Goal: Task Accomplishment & Management: Manage account settings

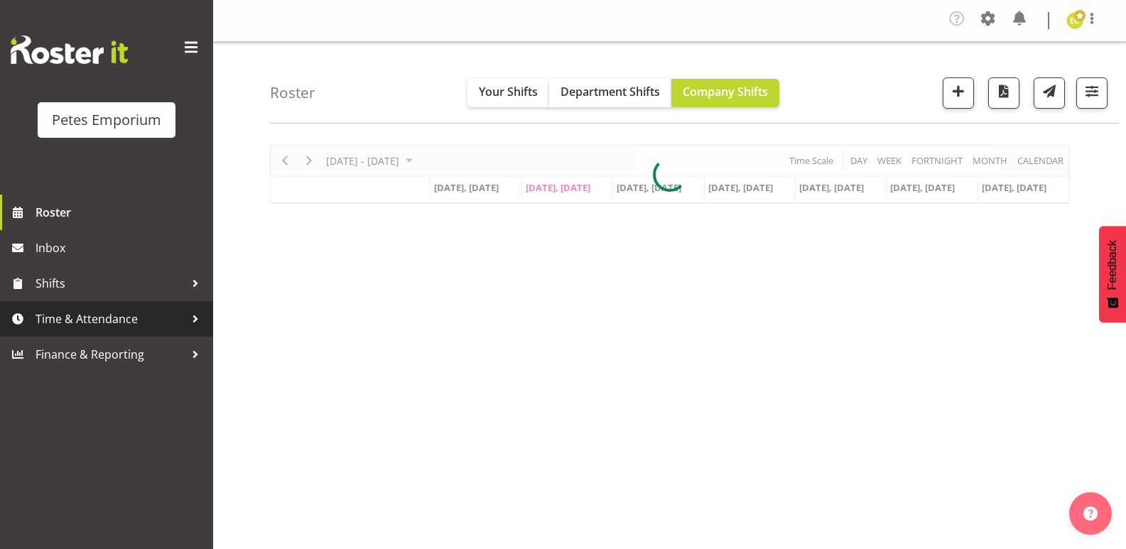
click at [90, 321] on span "Time & Attendance" at bounding box center [110, 318] width 149 height 21
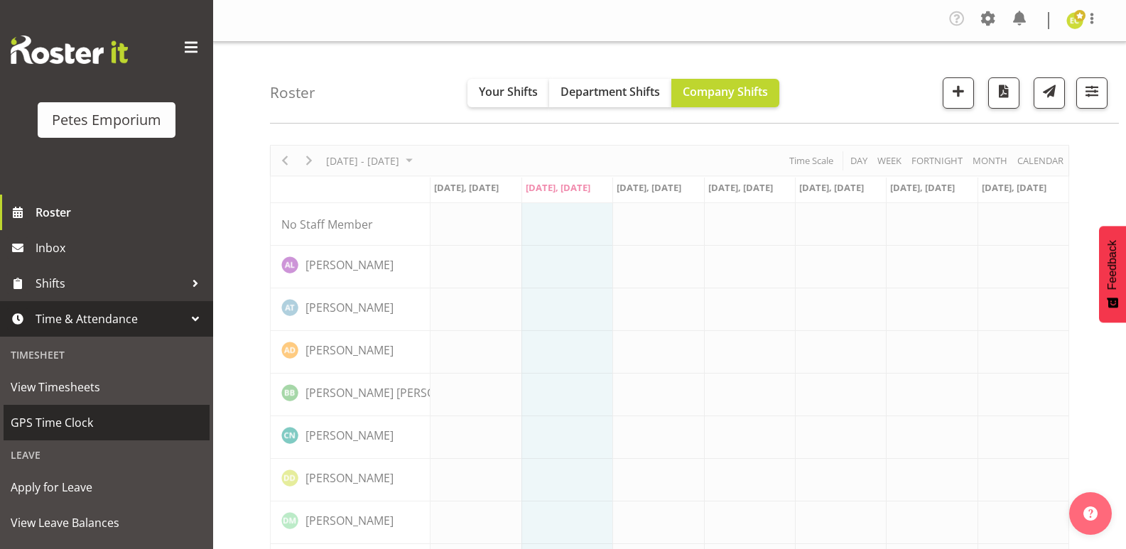
click at [50, 426] on span "GPS Time Clock" at bounding box center [107, 422] width 192 height 21
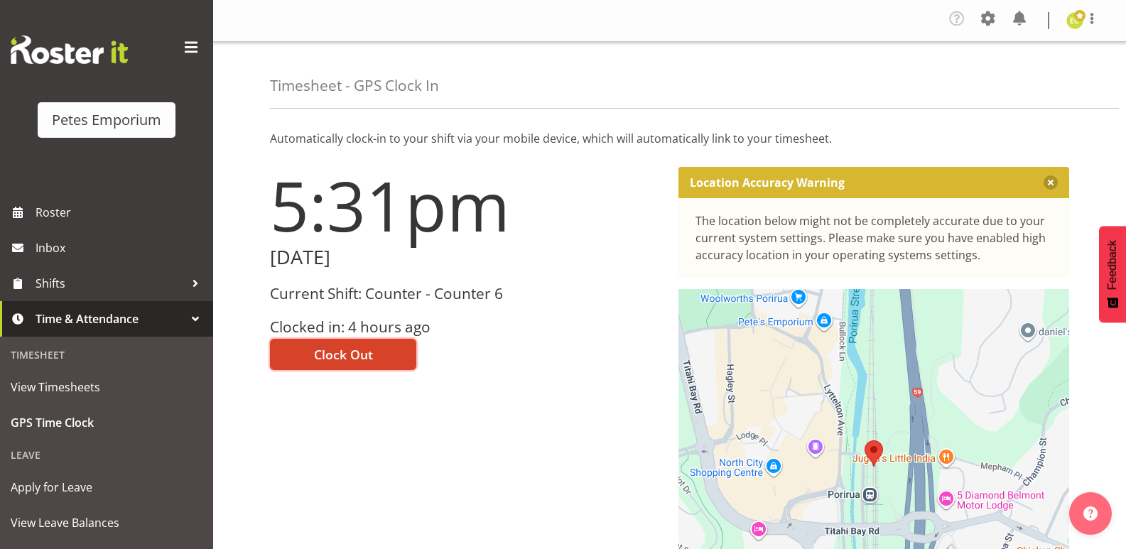
click at [367, 360] on span "Clock Out" at bounding box center [343, 354] width 59 height 18
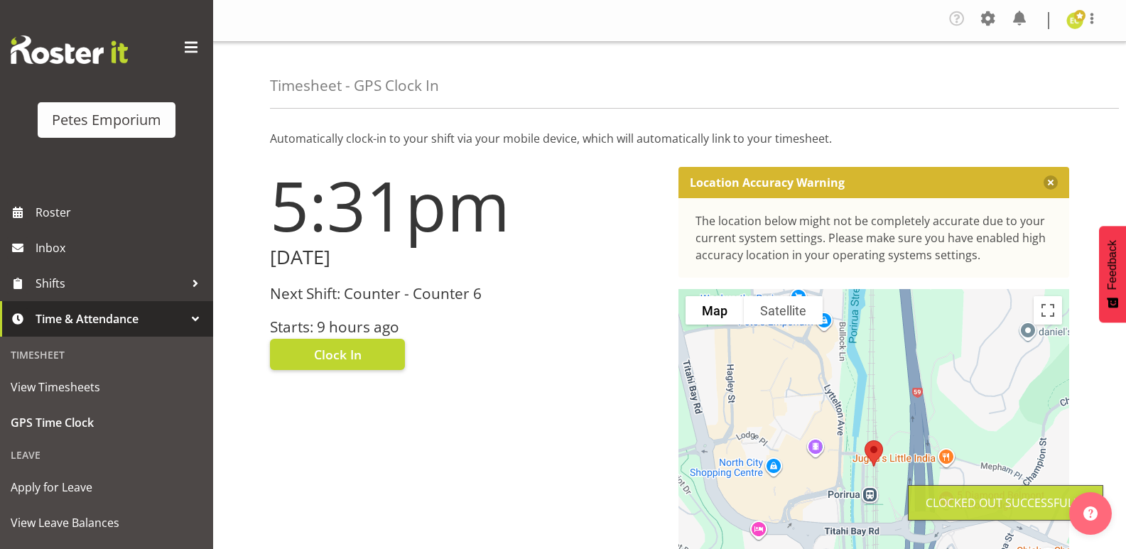
drag, startPoint x: 1092, startPoint y: 25, endPoint x: 1077, endPoint y: 37, distance: 19.2
click at [1092, 25] on span at bounding box center [1092, 18] width 17 height 17
click at [1021, 72] on link "Log Out" at bounding box center [1032, 78] width 136 height 26
